Goal: Task Accomplishment & Management: Use online tool/utility

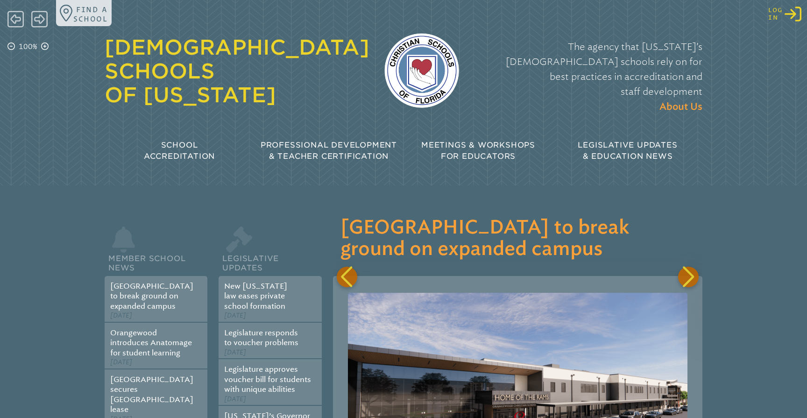
click at [792, 14] on icon "Log in or Create Account" at bounding box center [792, 14] width 17 height 17
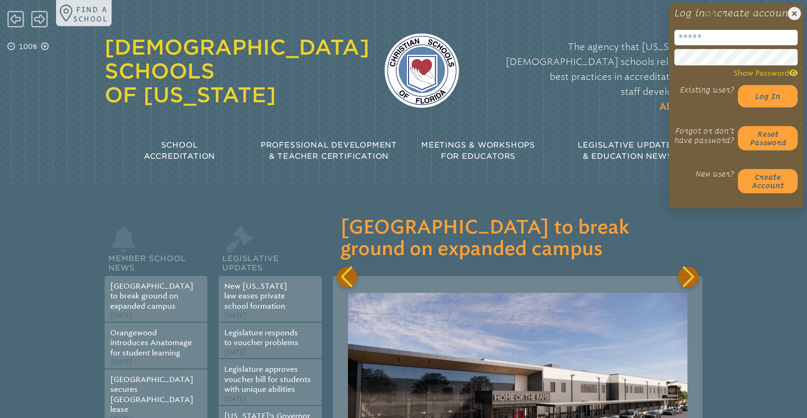
click at [703, 45] on input "email" at bounding box center [735, 37] width 123 height 15
type input "**********"
click at [643, 86] on div "The agency that Florida’s Christian schools rely on for best practices in accre…" at bounding box center [588, 77] width 228 height 94
click at [757, 105] on button "Log in" at bounding box center [768, 96] width 60 height 22
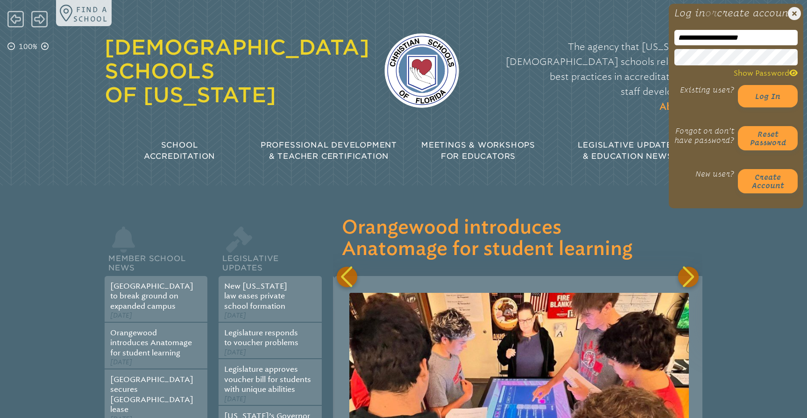
scroll to position [0, 369]
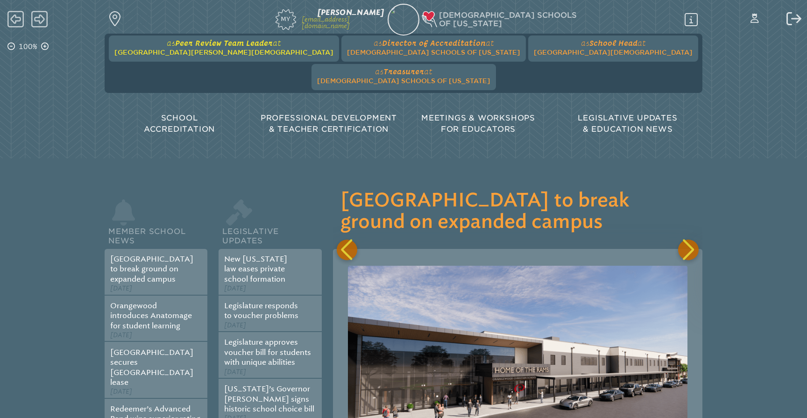
click at [197, 46] on span "Peer Review Team Leader" at bounding box center [224, 43] width 98 height 8
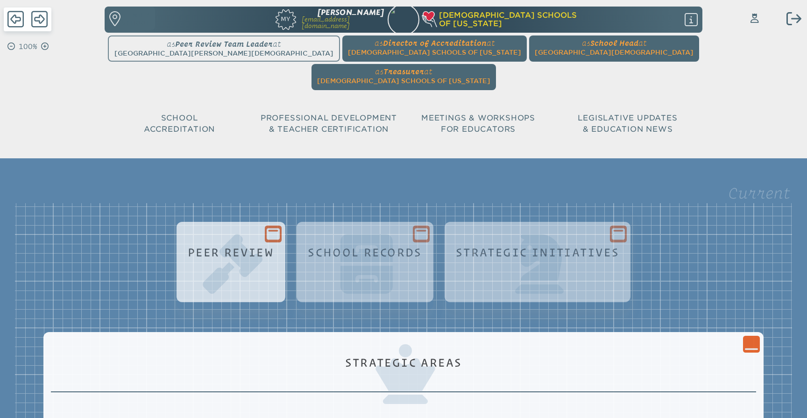
click at [274, 228] on icon at bounding box center [273, 234] width 13 height 12
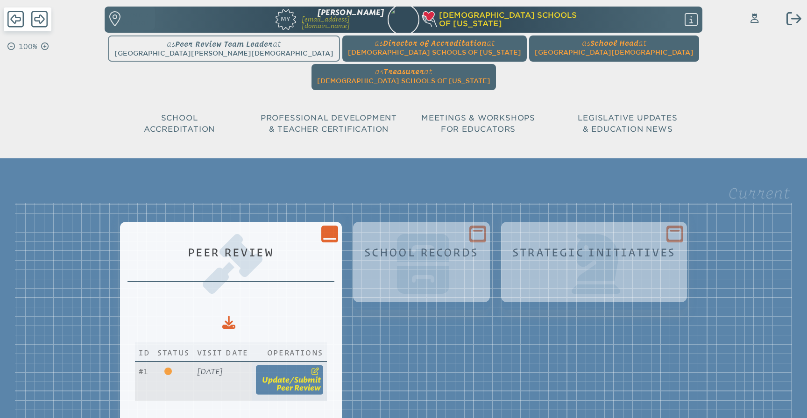
click at [289, 375] on span "update" at bounding box center [276, 379] width 28 height 9
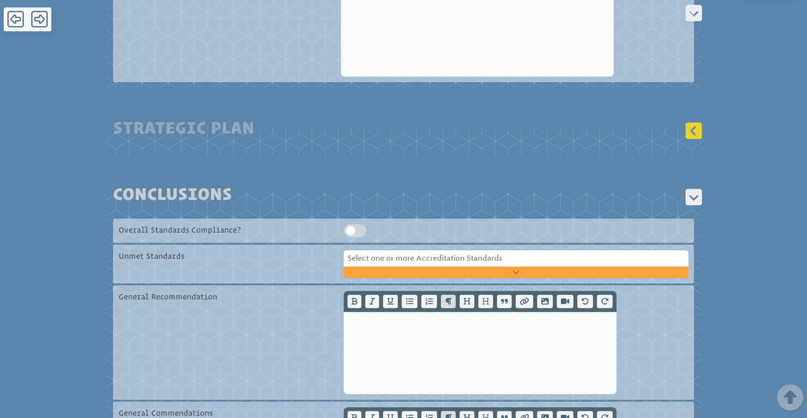
click at [691, 139] on icon at bounding box center [693, 131] width 16 height 16
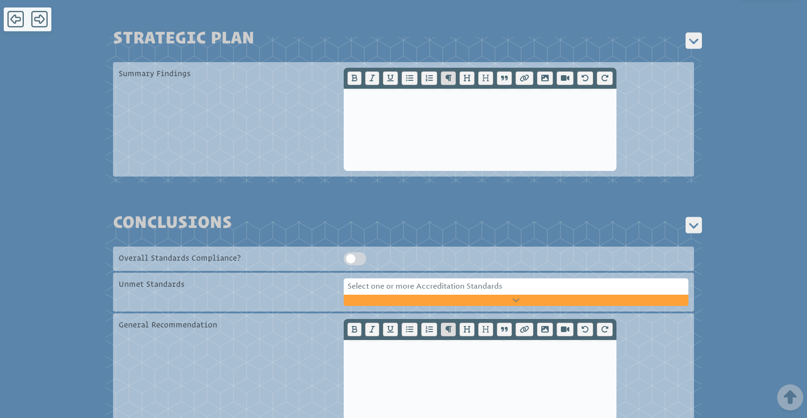
scroll to position [3944, 0]
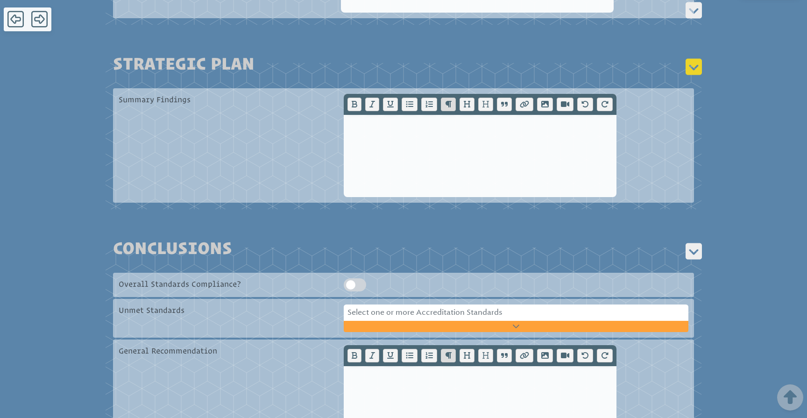
click at [691, 77] on icon at bounding box center [693, 66] width 20 height 21
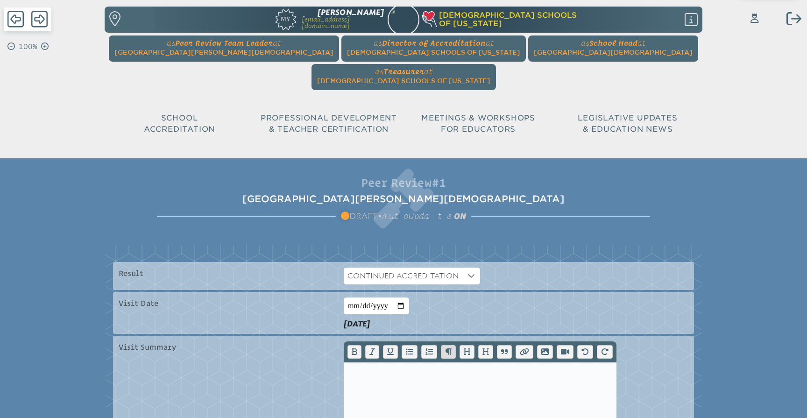
scroll to position [0, 0]
